Goal: Communication & Community: Answer question/provide support

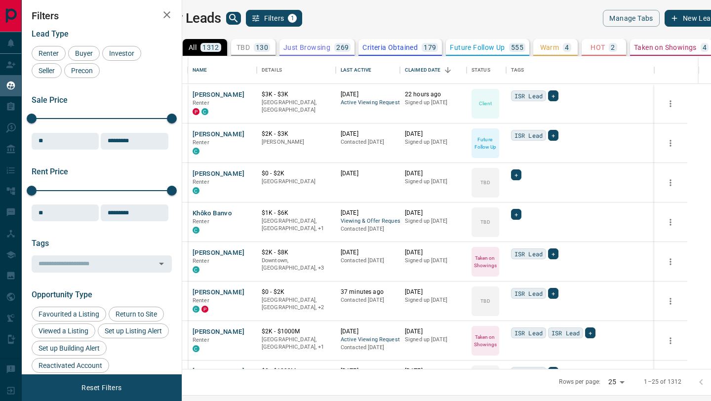
scroll to position [313, 525]
click at [342, 68] on icon "Details" at bounding box center [336, 70] width 12 height 12
click at [372, 67] on div "Last Active" at bounding box center [356, 70] width 31 height 28
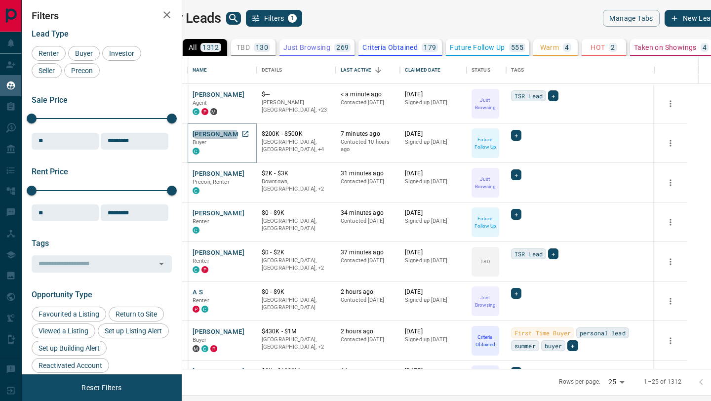
click at [229, 136] on button "[PERSON_NAME]" at bounding box center [219, 134] width 52 height 9
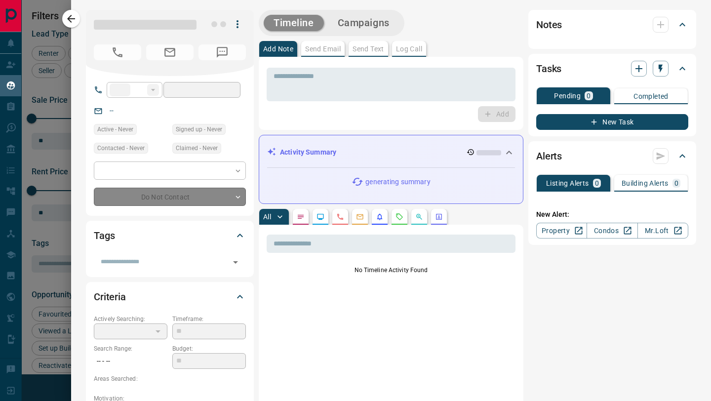
type input "**"
type input "**********"
type input "*"
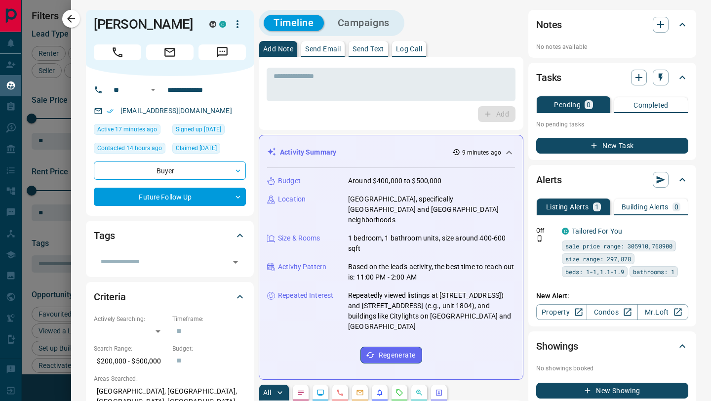
click at [374, 50] on p "Send Text" at bounding box center [369, 48] width 32 height 7
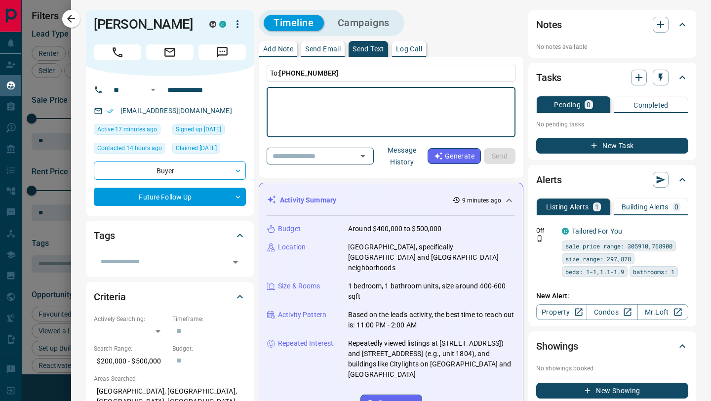
click at [376, 105] on textarea at bounding box center [391, 112] width 235 height 42
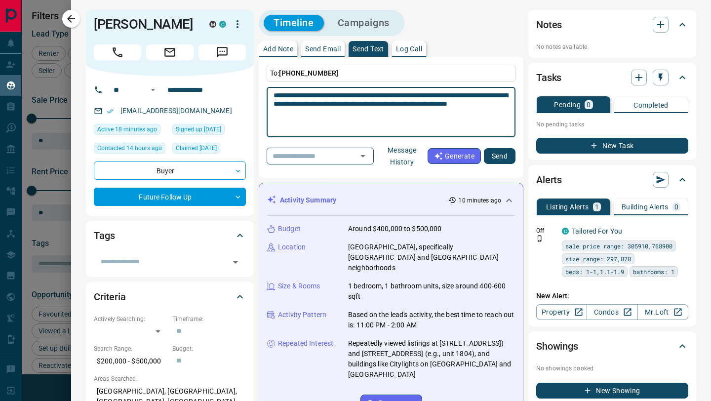
type textarea "**********"
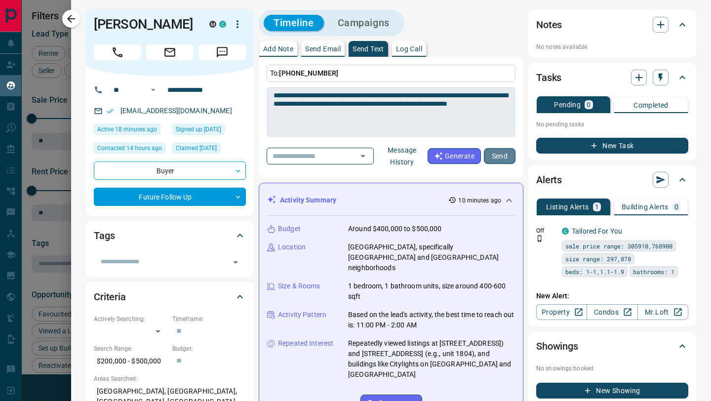
click at [498, 155] on button "Send" at bounding box center [500, 156] width 32 height 16
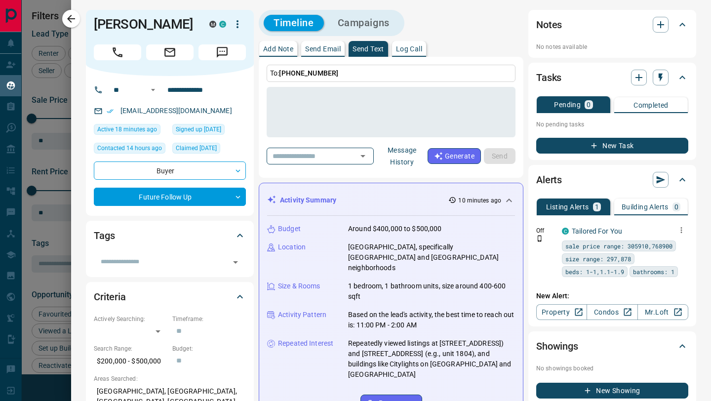
click at [682, 228] on icon "button" at bounding box center [681, 230] width 1 height 6
click at [670, 267] on link "Edit" at bounding box center [664, 264] width 22 height 9
click at [72, 18] on div at bounding box center [355, 200] width 711 height 401
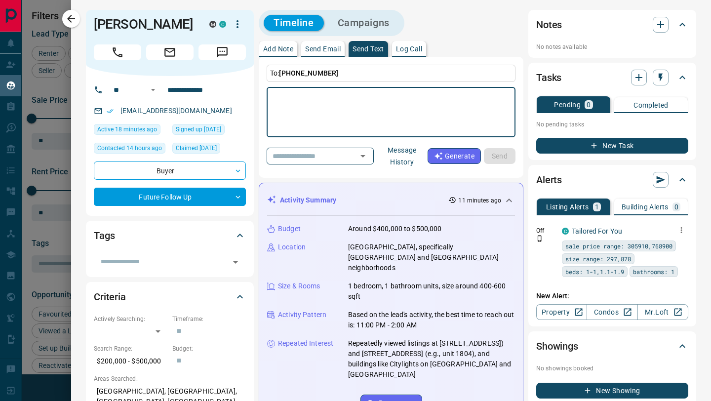
click at [376, 116] on textarea at bounding box center [391, 112] width 235 height 42
click at [329, 109] on textarea at bounding box center [391, 112] width 235 height 42
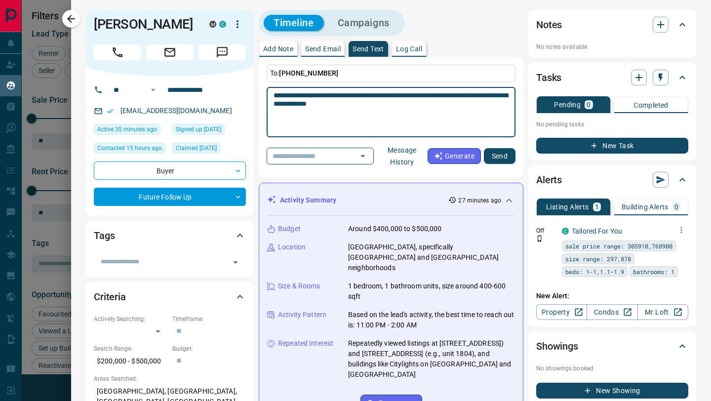
type textarea "**********"
click at [496, 153] on button "Send" at bounding box center [500, 156] width 32 height 16
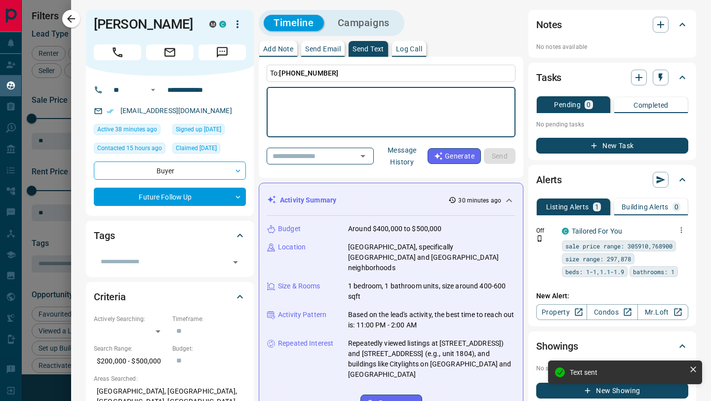
click at [332, 106] on textarea at bounding box center [391, 112] width 235 height 42
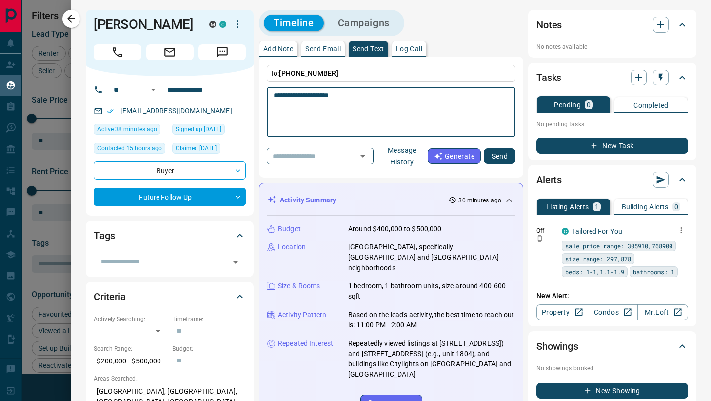
paste textarea "**********"
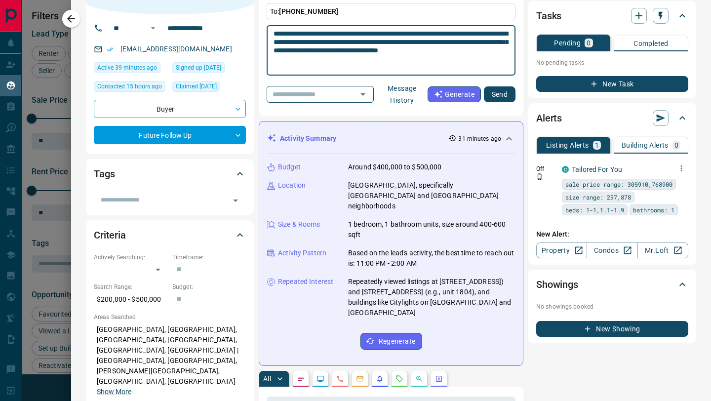
type textarea "**********"
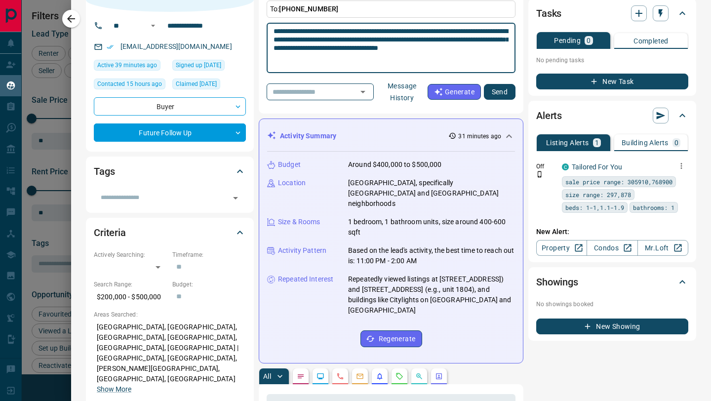
click at [500, 94] on button "Send" at bounding box center [500, 92] width 32 height 16
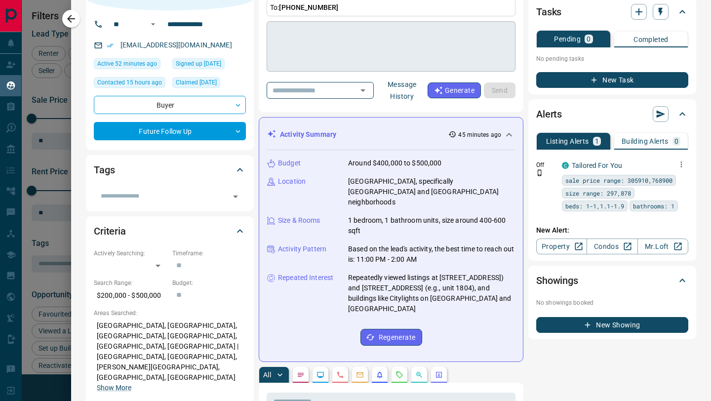
scroll to position [0, 0]
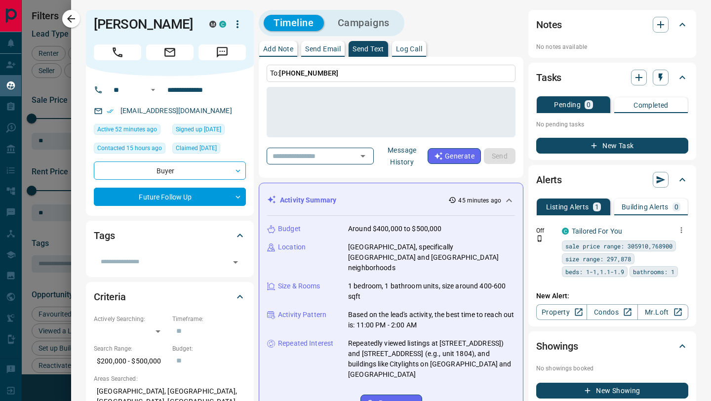
click at [406, 156] on button "Message History" at bounding box center [402, 156] width 51 height 28
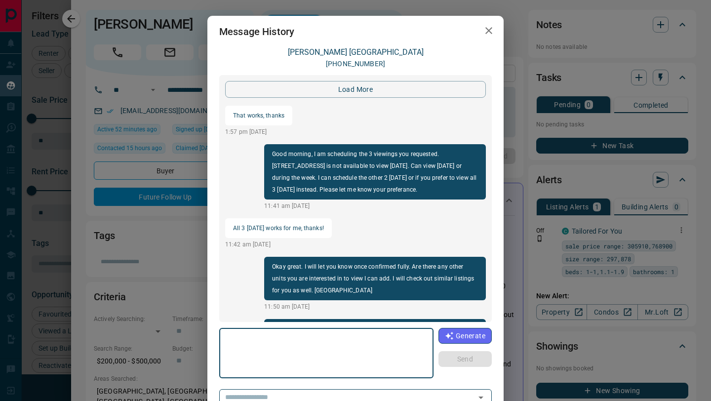
scroll to position [1341, 0]
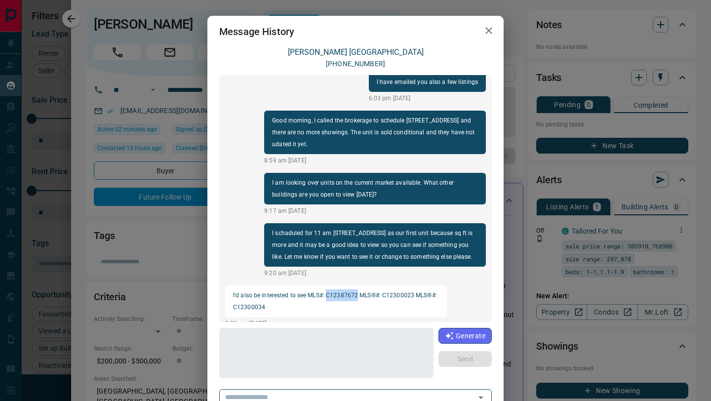
drag, startPoint x: 360, startPoint y: 283, endPoint x: 329, endPoint y: 284, distance: 31.1
click at [329, 290] on p "I'd also be interested to see MLS#: C12387672 MLS®#: C12300023 MLS®#: C12300034" at bounding box center [336, 302] width 206 height 24
copy p "C12387672"
drag, startPoint x: 416, startPoint y: 285, endPoint x: 384, endPoint y: 286, distance: 31.6
click at [384, 290] on p "I'd also be interested to see MLS#: C12387672 MLS®#: C12300023 MLS®#: C12300034" at bounding box center [336, 302] width 206 height 24
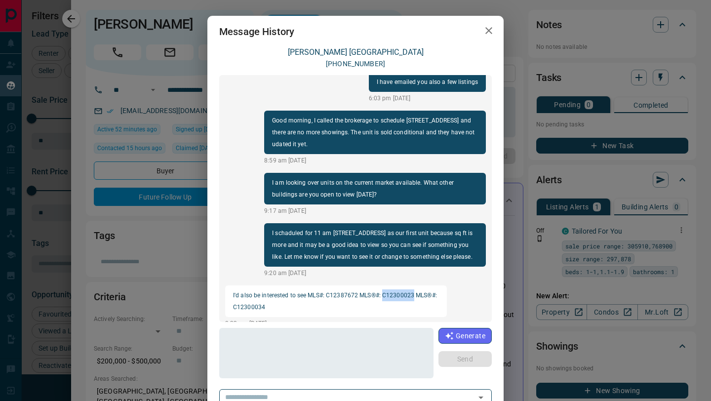
copy p "C12300023"
click at [352, 299] on p "I'd also be interested to see MLS#: C12387672 MLS®#: C12300023 MLS®#: C12300034" at bounding box center [336, 302] width 206 height 24
drag, startPoint x: 278, startPoint y: 298, endPoint x: 265, endPoint y: 296, distance: 12.5
click at [277, 298] on p "I'd also be interested to see MLS#: C12387672 MLS®#: C12300023 MLS®#: C12300034" at bounding box center [336, 302] width 206 height 24
drag, startPoint x: 265, startPoint y: 296, endPoint x: 259, endPoint y: 302, distance: 8.0
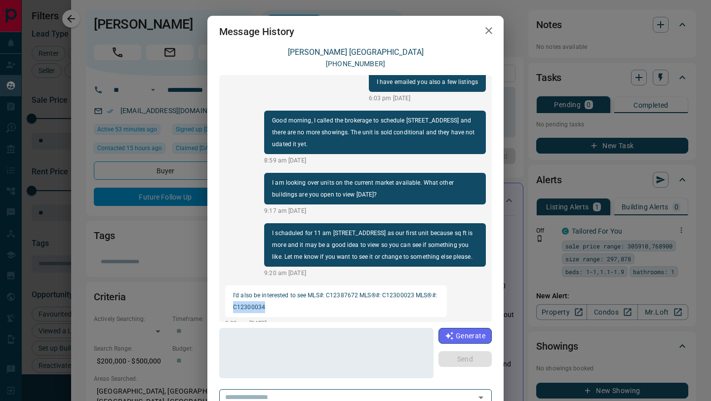
click at [235, 297] on p "I'd also be interested to see MLS#: C12387672 MLS®#: C12300023 MLS®#: C12300034" at bounding box center [336, 302] width 206 height 24
copy p "C12300034"
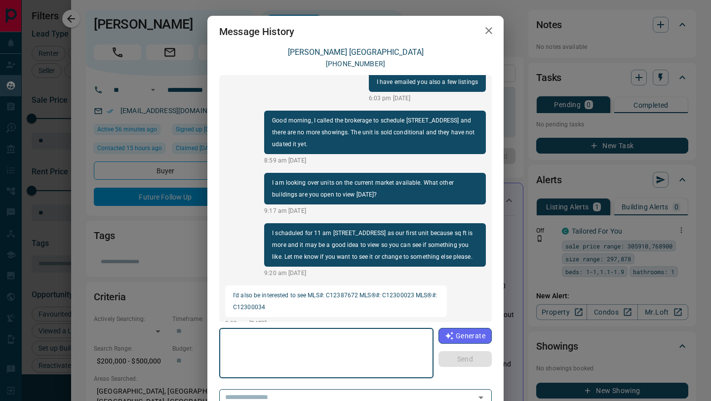
click at [293, 347] on textarea at bounding box center [326, 353] width 201 height 42
type textarea "**********"
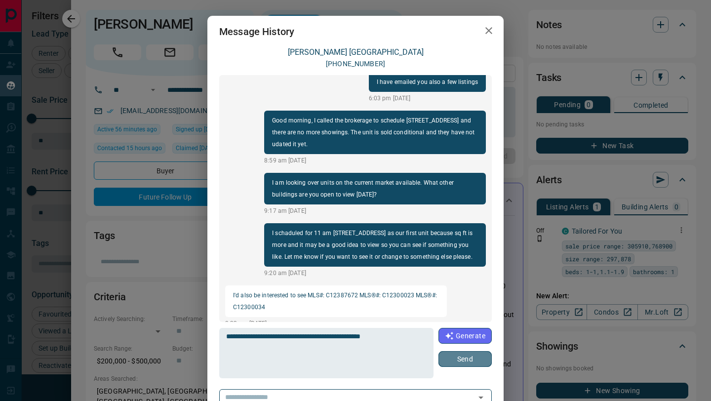
click at [455, 357] on button "Send" at bounding box center [465, 359] width 53 height 16
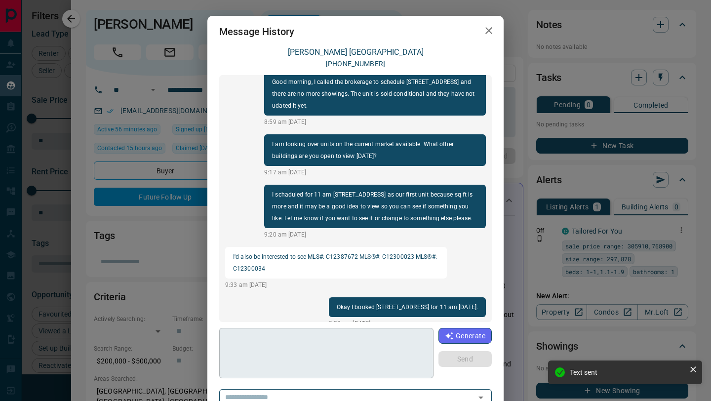
click at [273, 351] on textarea at bounding box center [326, 353] width 200 height 42
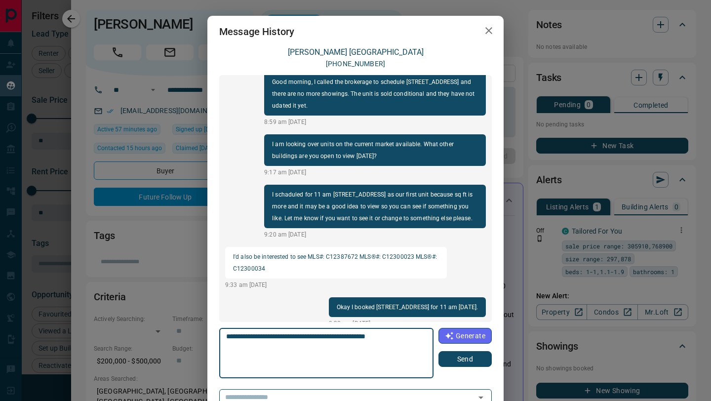
type textarea "**********"
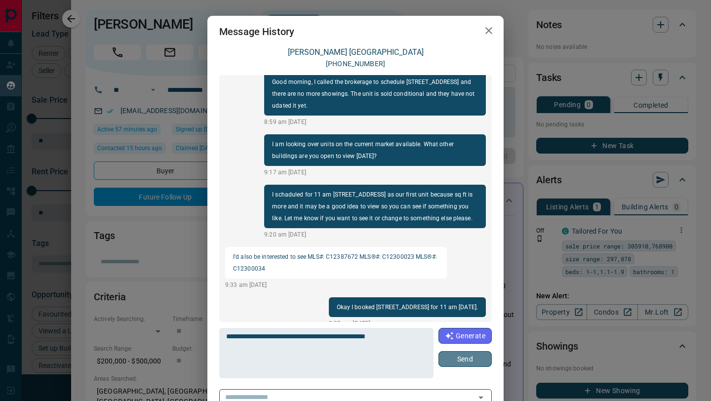
click at [459, 354] on button "Send" at bounding box center [465, 359] width 53 height 16
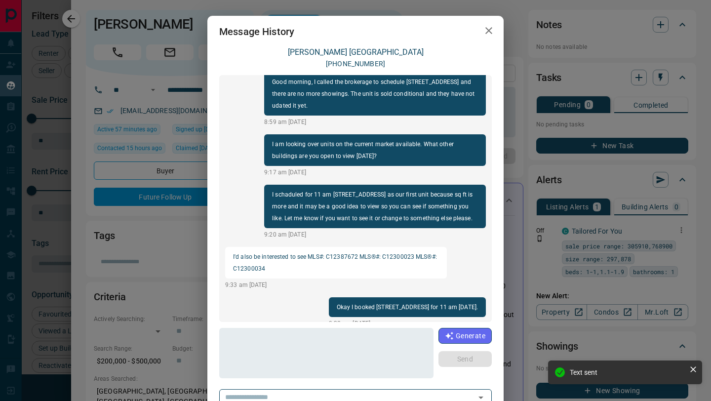
scroll to position [1305, 0]
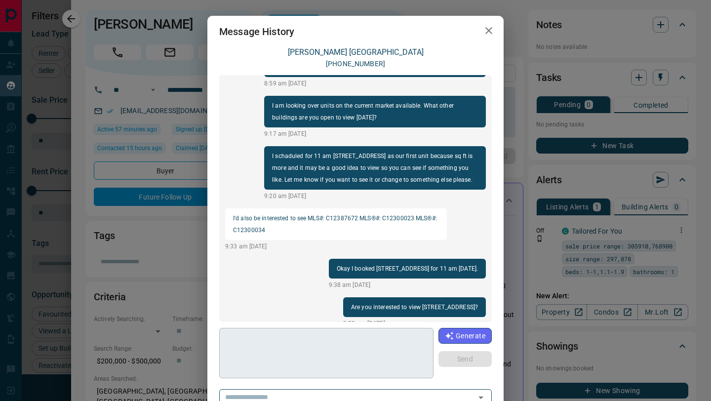
click at [267, 350] on textarea at bounding box center [326, 353] width 200 height 42
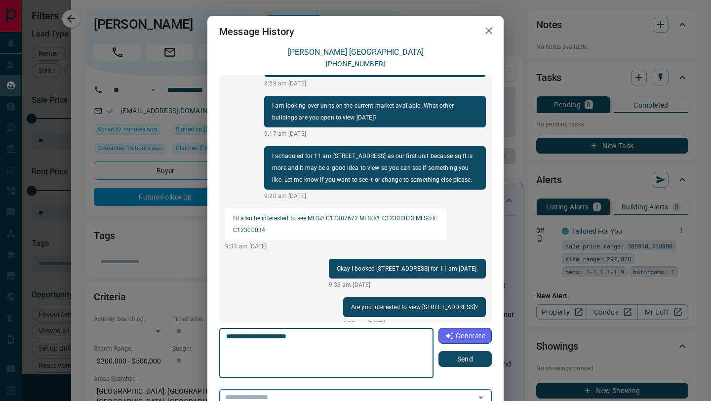
type textarea "**********"
click at [470, 359] on button "Send" at bounding box center [465, 359] width 53 height 16
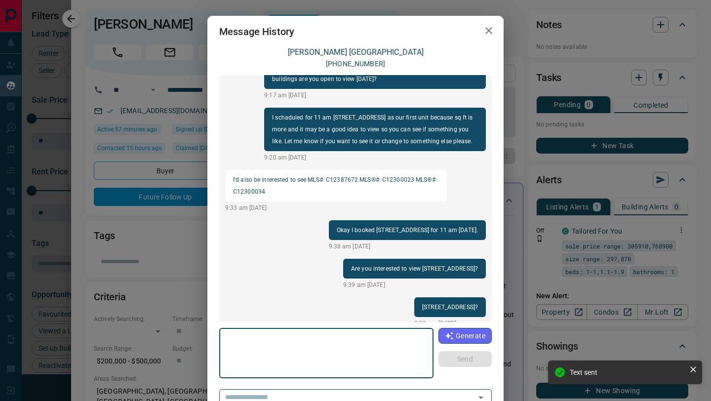
click at [300, 365] on textarea at bounding box center [326, 353] width 200 height 42
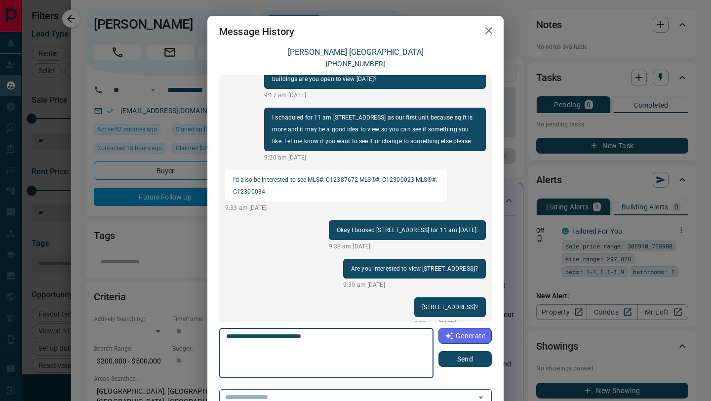
scroll to position [2, 0]
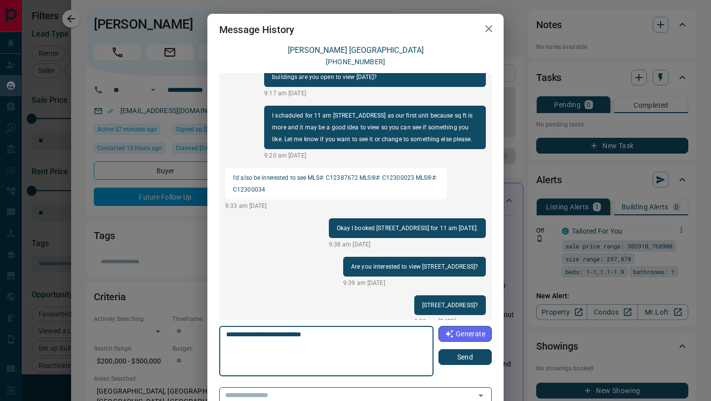
type textarea "**********"
click at [471, 355] on button "Send" at bounding box center [465, 357] width 53 height 16
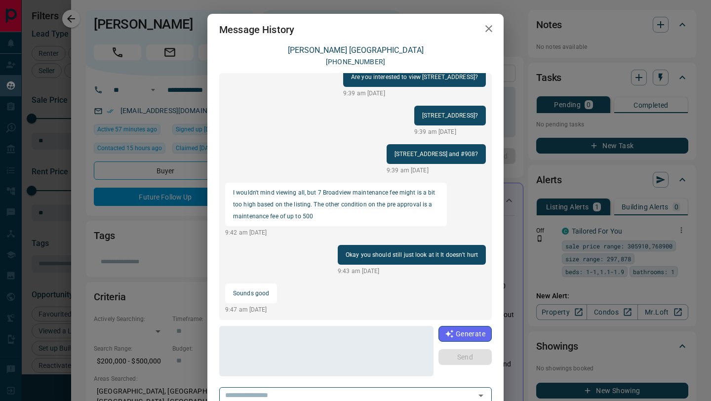
scroll to position [1246, 0]
